Goal: Task Accomplishment & Management: Manage account settings

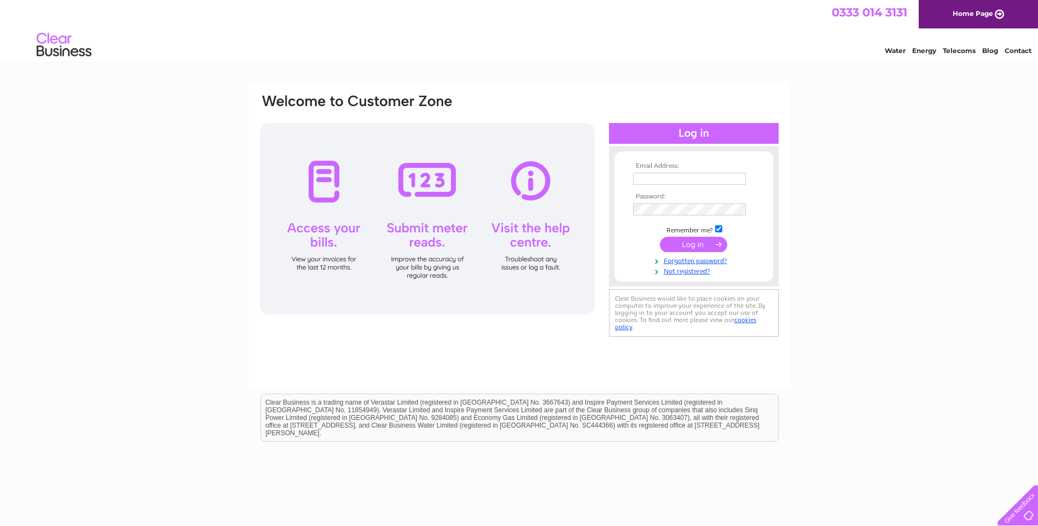
type input "fiona.minto@bckm.co.uk"
click at [702, 246] on input "submit" at bounding box center [693, 244] width 67 height 15
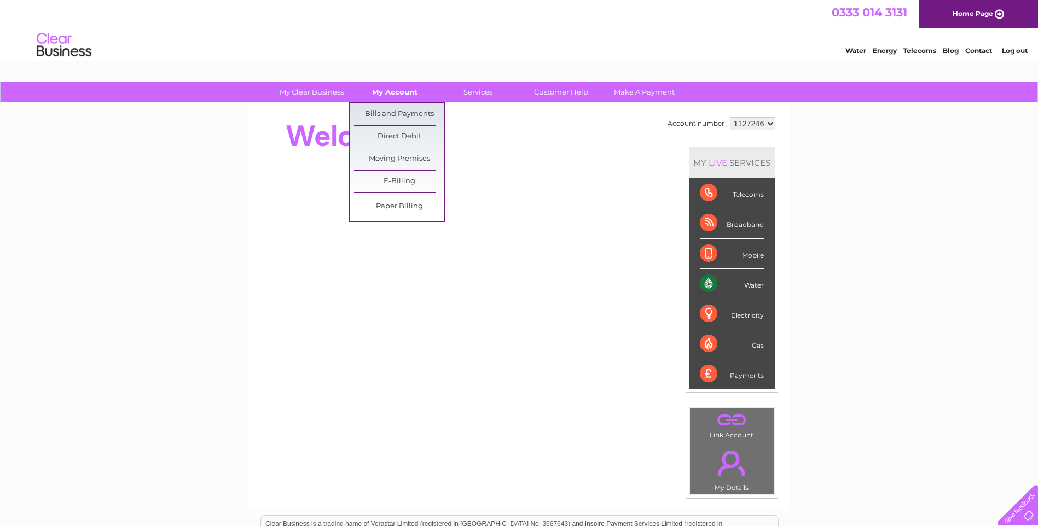
click at [389, 94] on link "My Account" at bounding box center [395, 92] width 90 height 20
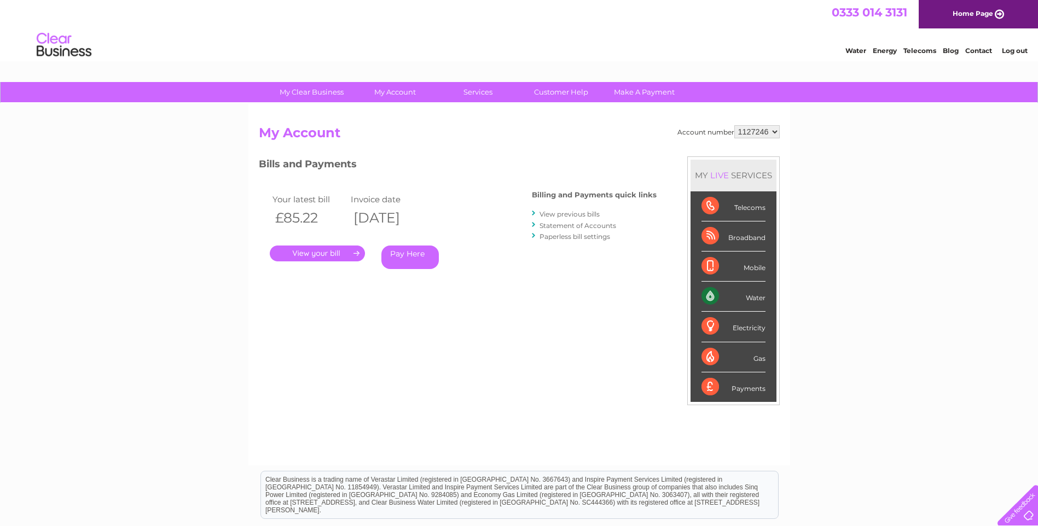
click at [332, 258] on link "." at bounding box center [317, 254] width 95 height 16
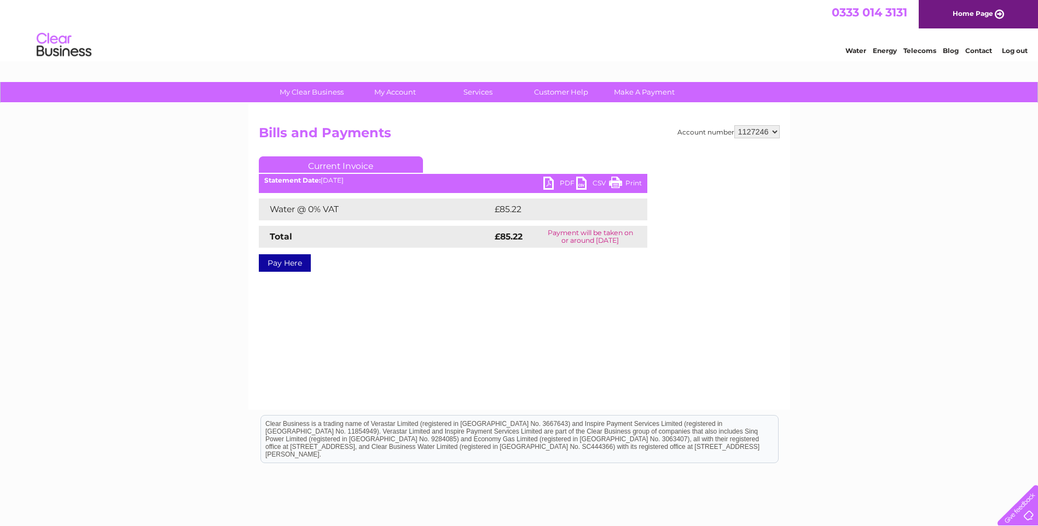
click at [556, 181] on link "PDF" at bounding box center [559, 185] width 33 height 16
